Goal: Obtain resource: Download file/media

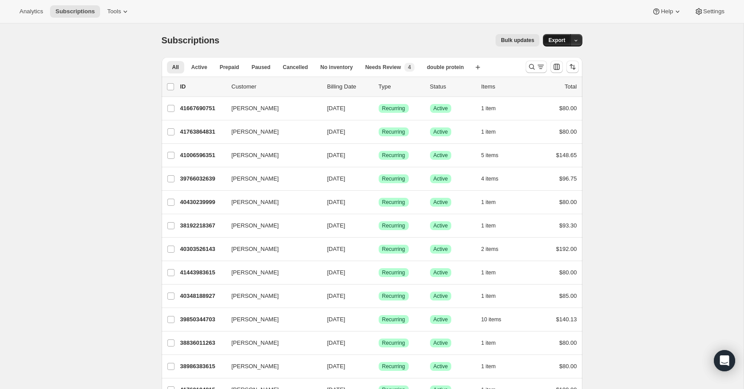
click at [551, 39] on span "Export" at bounding box center [556, 40] width 17 height 7
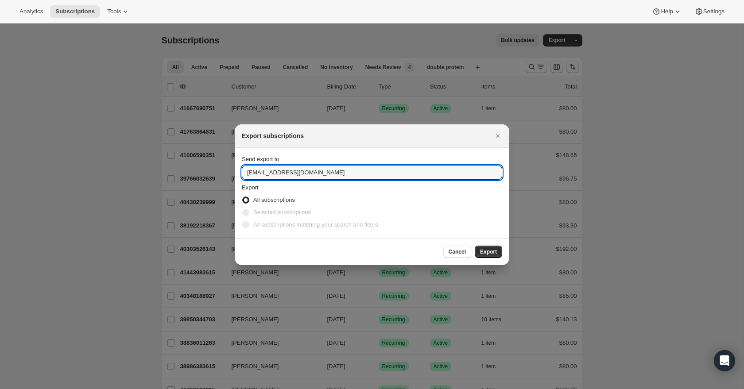
drag, startPoint x: 371, startPoint y: 171, endPoint x: 375, endPoint y: 160, distance: 11.6
click at [375, 160] on div "Send export to cravemealsnj@gmail.com" at bounding box center [372, 167] width 260 height 25
type input "derek@craveperformance.com"
click at [493, 251] on span "Export" at bounding box center [488, 251] width 17 height 7
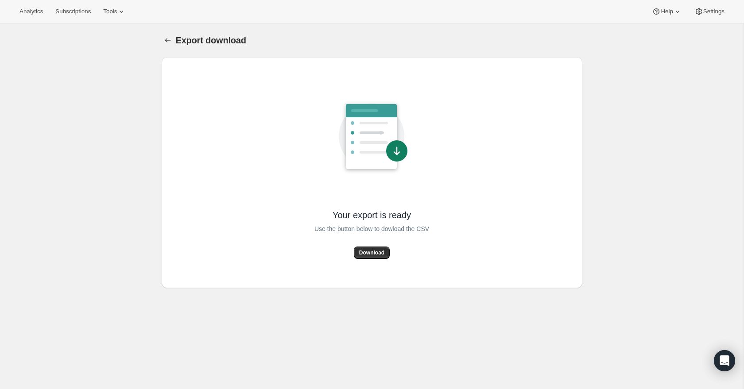
click at [379, 258] on button "Download" at bounding box center [372, 253] width 36 height 12
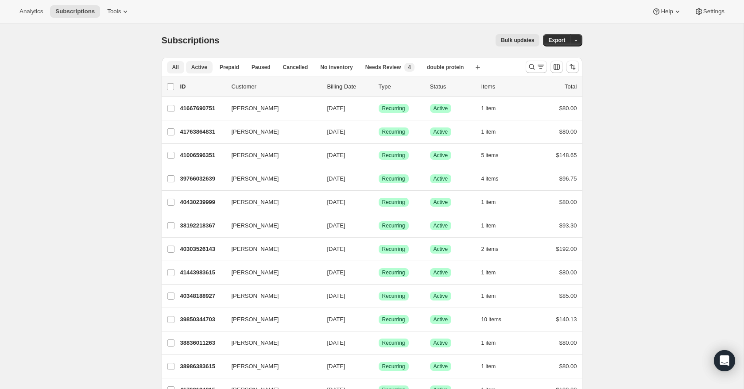
click at [209, 69] on button "Active" at bounding box center [199, 67] width 27 height 12
click at [193, 68] on span "Active" at bounding box center [199, 67] width 16 height 7
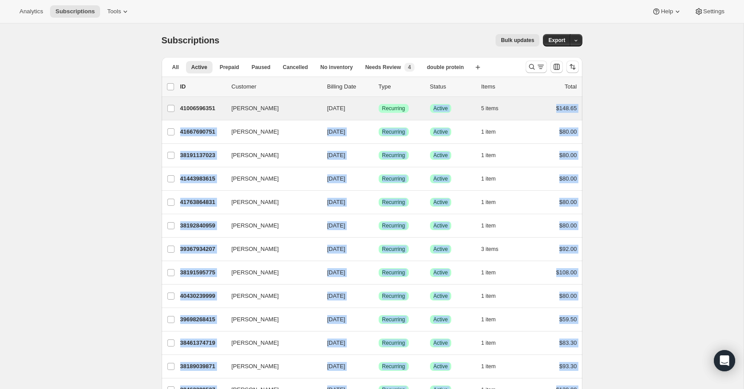
drag, startPoint x: 584, startPoint y: 332, endPoint x: 438, endPoint y: 99, distance: 275.2
copy ul "Success Active 5 items $148.65 [PERSON_NAME] 41667690751 [PERSON_NAME] [DATE] S…"
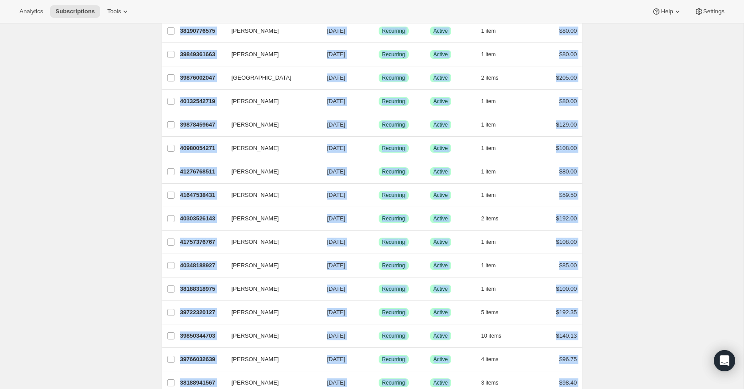
scroll to position [930, 0]
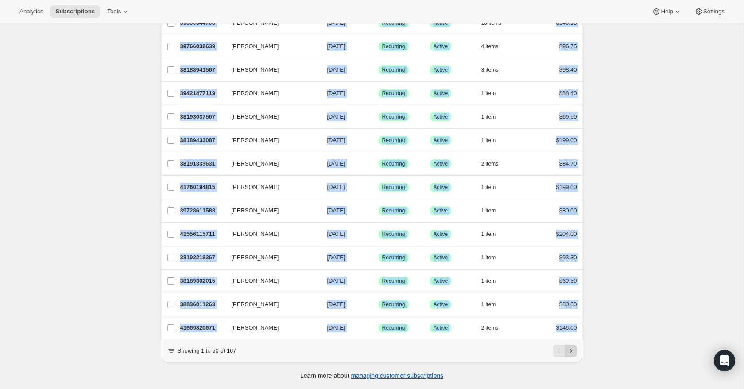
click at [574, 349] on icon "Next" at bounding box center [570, 351] width 9 height 9
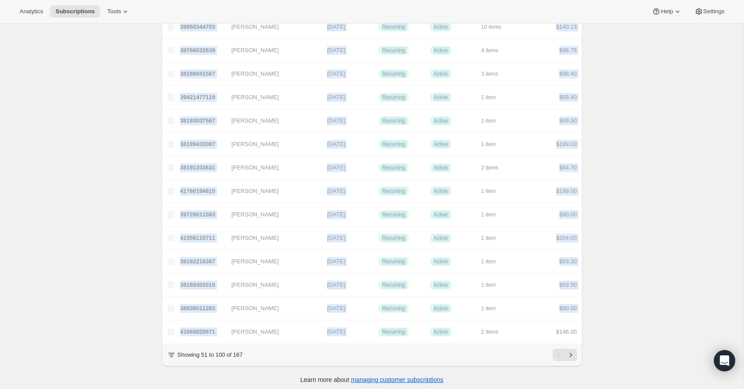
scroll to position [926, 0]
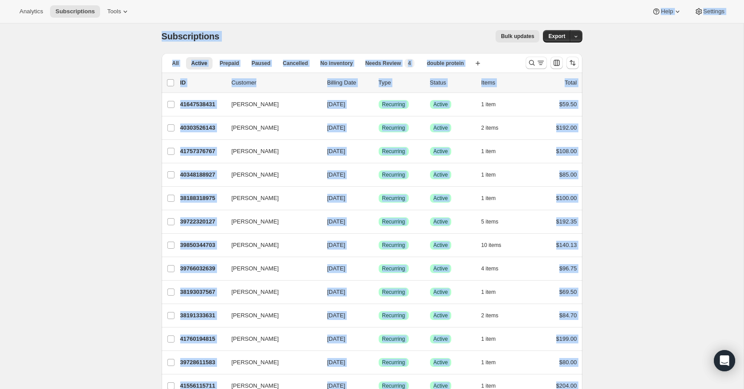
scroll to position [0, 0]
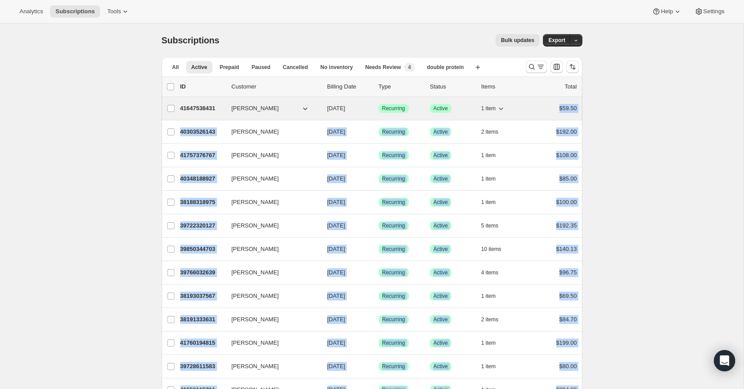
drag, startPoint x: 573, startPoint y: 334, endPoint x: 550, endPoint y: 104, distance: 230.9
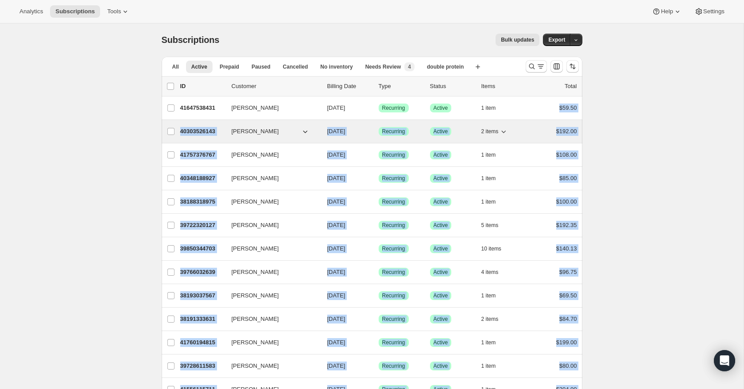
copy ul "$59.50 [PERSON_NAME] 40303526143 [PERSON_NAME] [DATE] Success Recurring Success…"
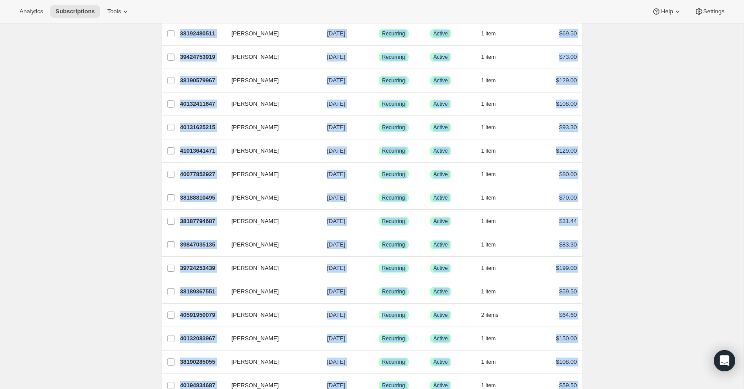
scroll to position [930, 0]
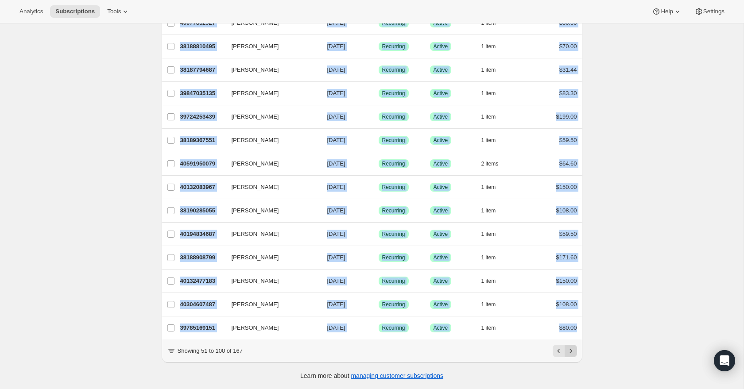
click at [572, 351] on icon "Next" at bounding box center [570, 351] width 9 height 9
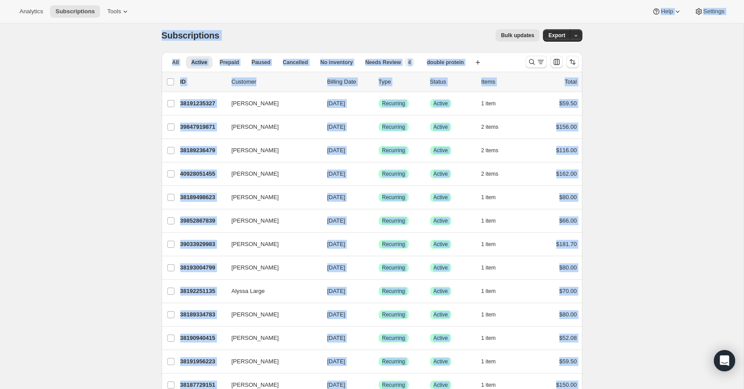
scroll to position [0, 0]
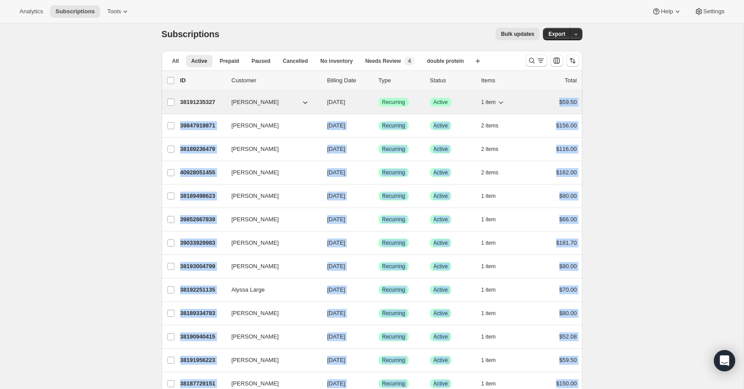
drag, startPoint x: 581, startPoint y: 237, endPoint x: 529, endPoint y: 111, distance: 136.4
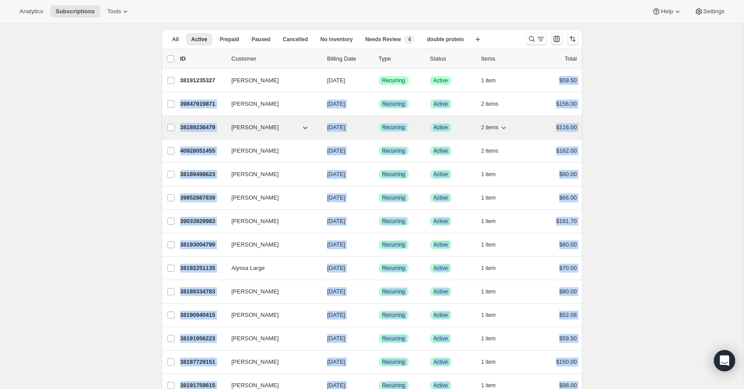
copy ul "$59.50 [PERSON_NAME] 39847919871 [PERSON_NAME] [DATE] Success Recurring Success…"
